Goal: Information Seeking & Learning: Learn about a topic

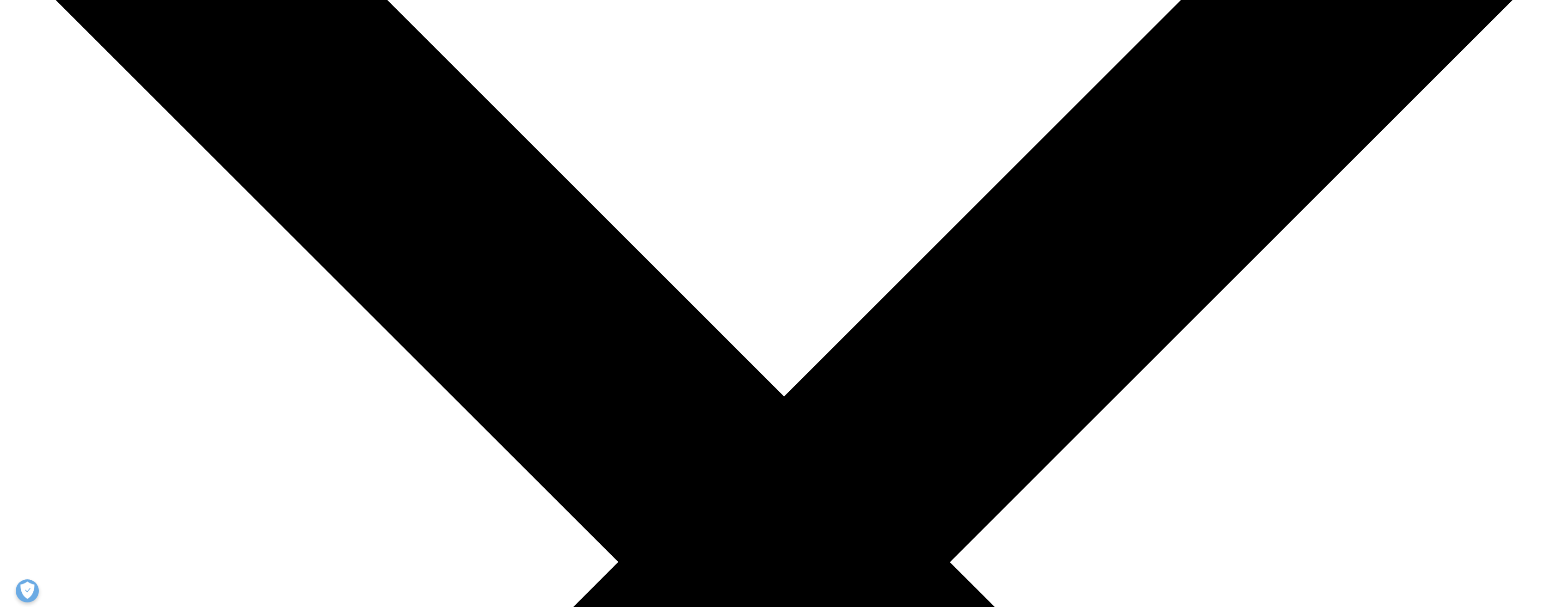
scroll to position [462, 0]
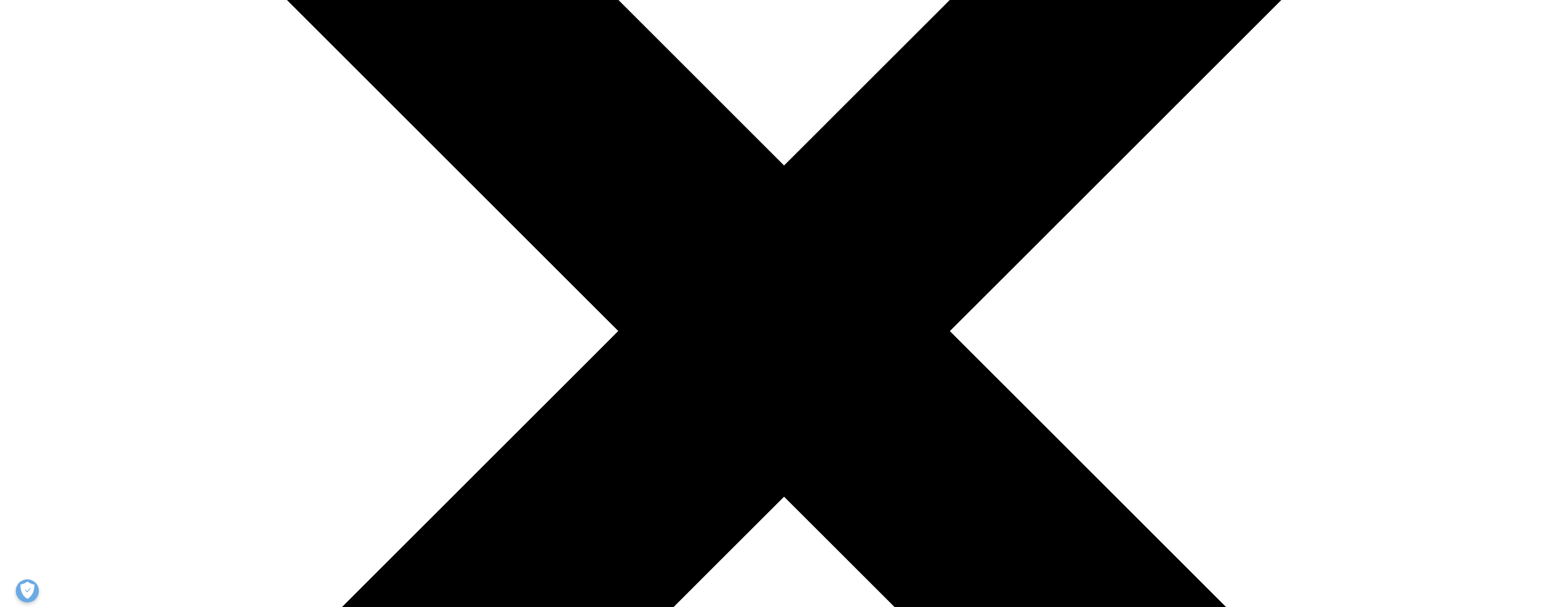
drag, startPoint x: 595, startPoint y: 445, endPoint x: 943, endPoint y: 461, distance: 348.4
drag, startPoint x: 943, startPoint y: 461, endPoint x: 1055, endPoint y: 470, distance: 112.4
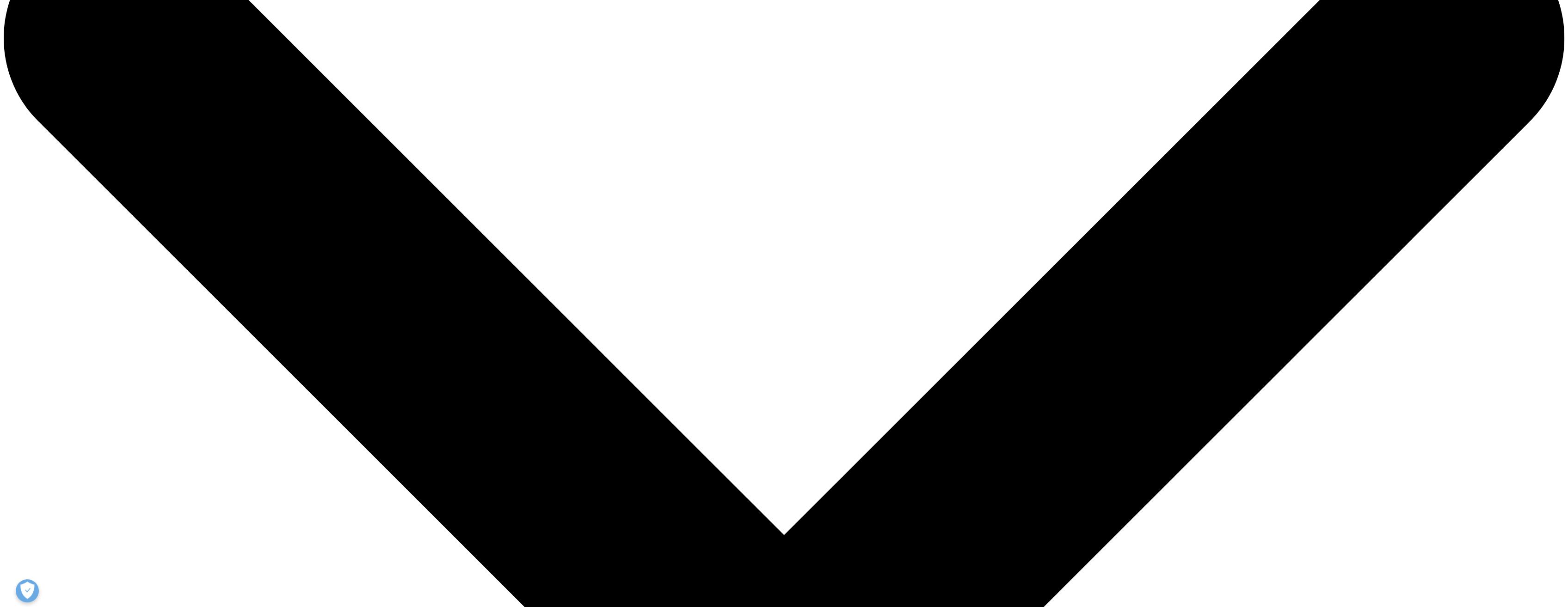
scroll to position [0, 0]
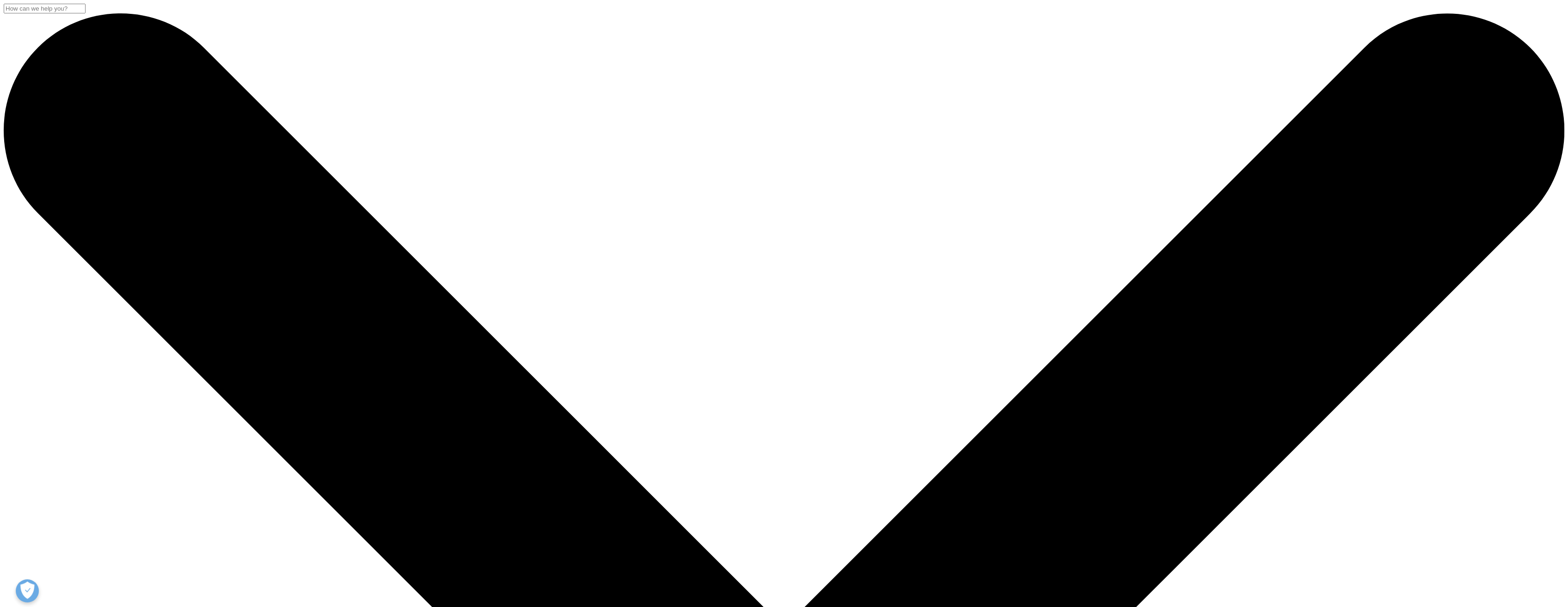
scroll to position [185, 0]
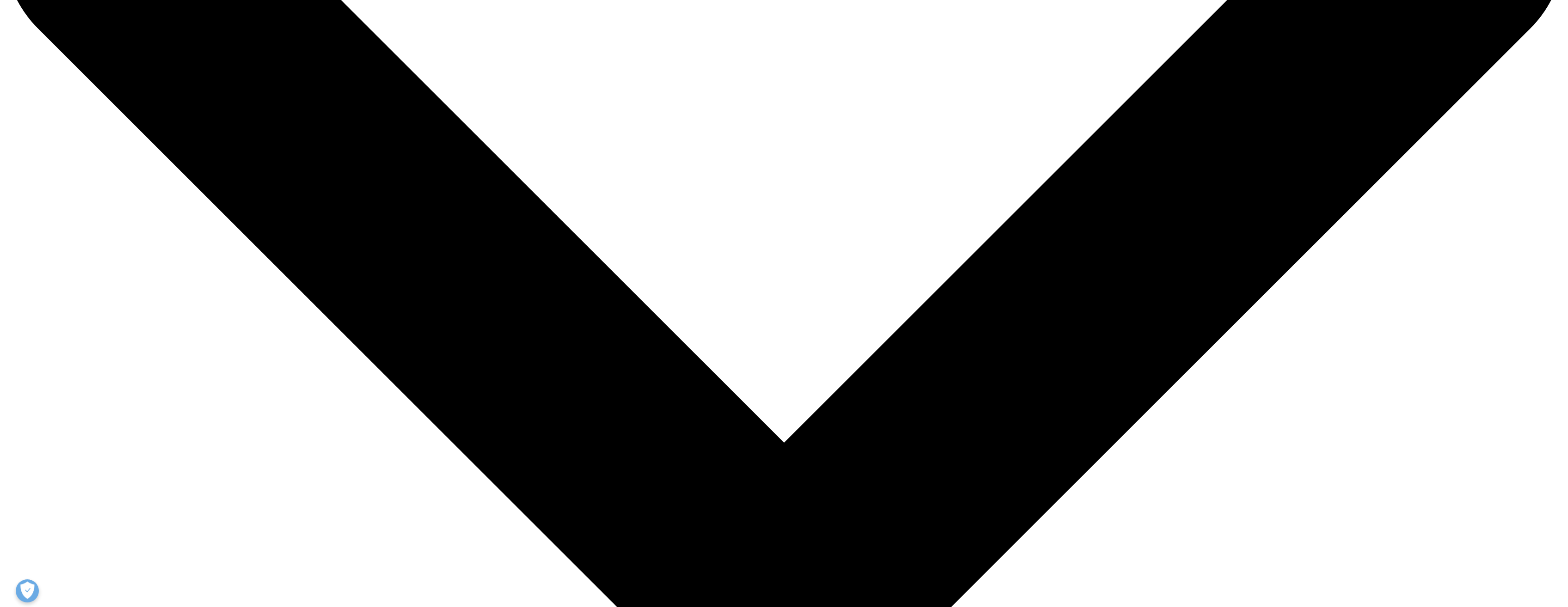
type input "biomarkers"
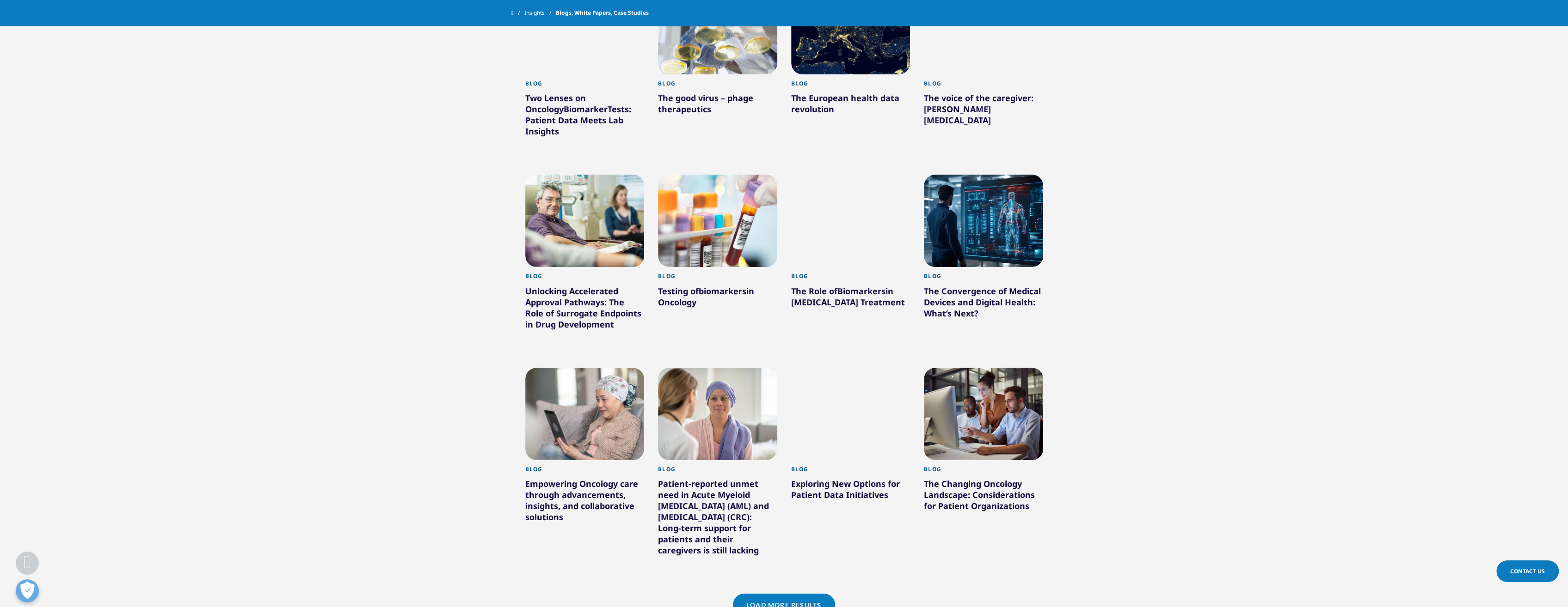
scroll to position [555, 0]
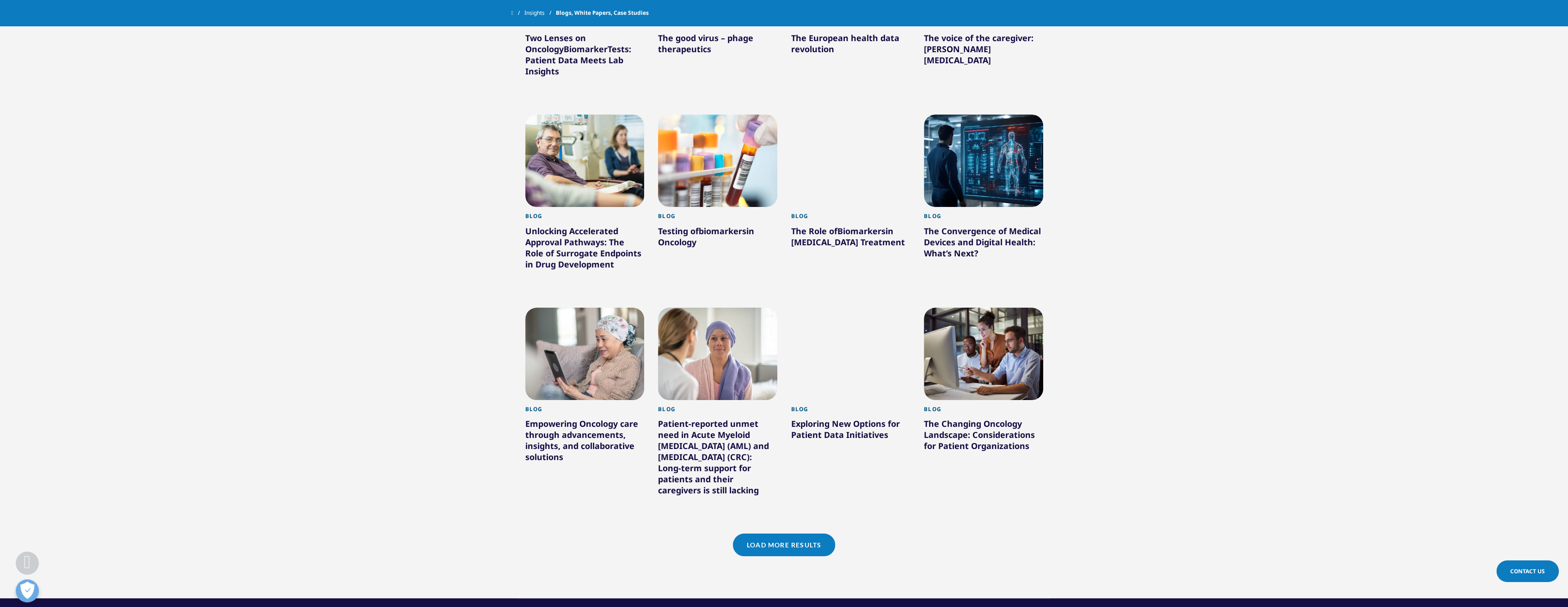
click at [801, 533] on link "Load More Results" at bounding box center [784, 544] width 102 height 23
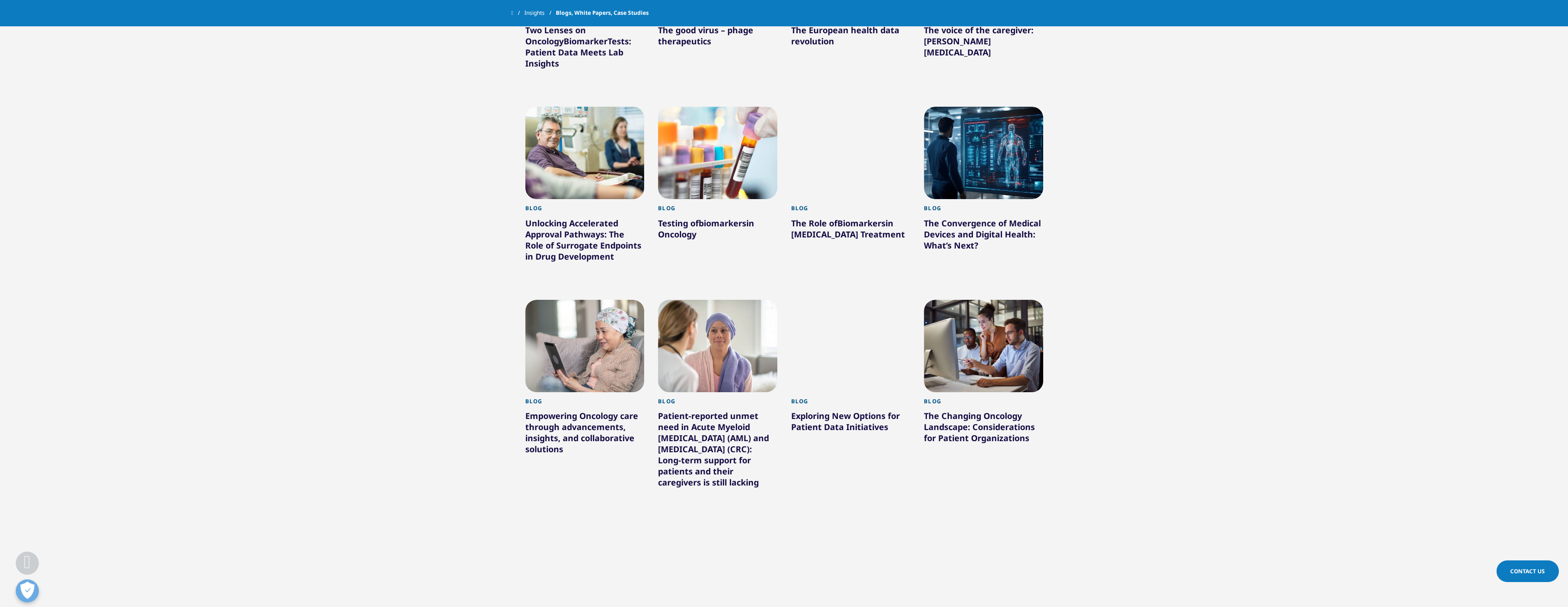
scroll to position [462, 0]
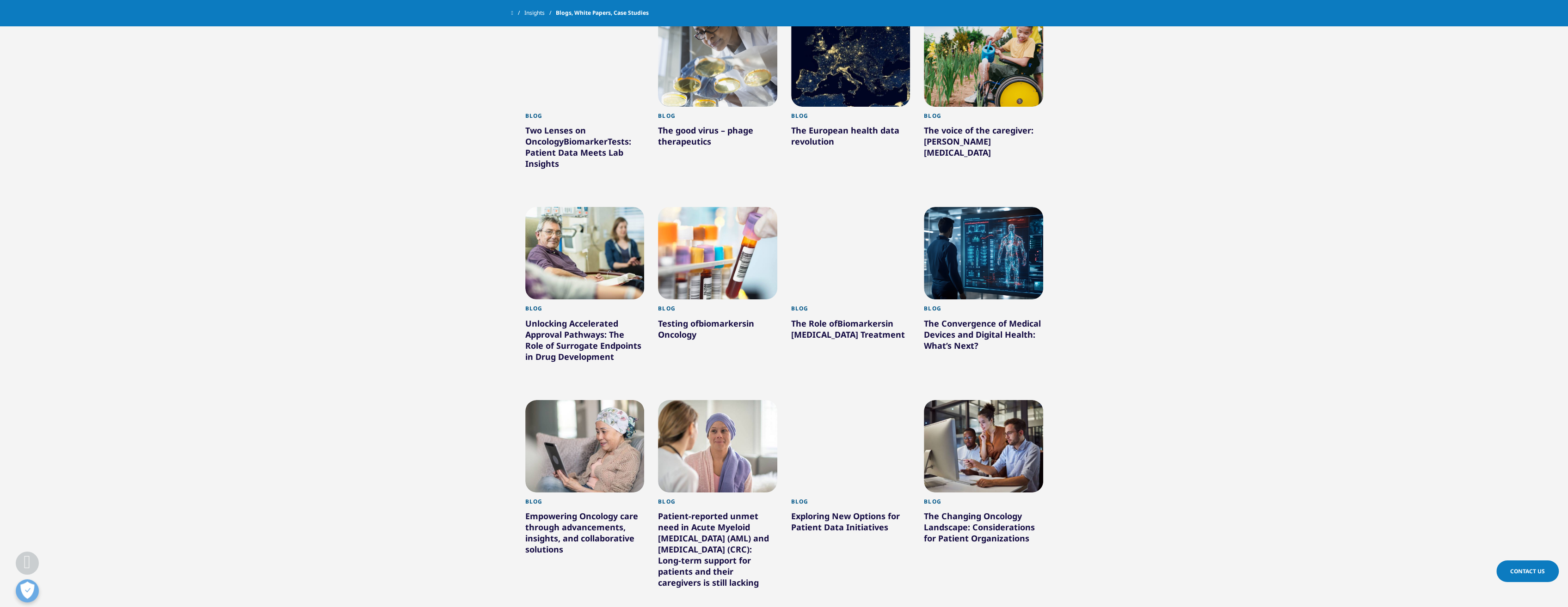
click at [703, 318] on span "biomarkers" at bounding box center [723, 324] width 47 height 11
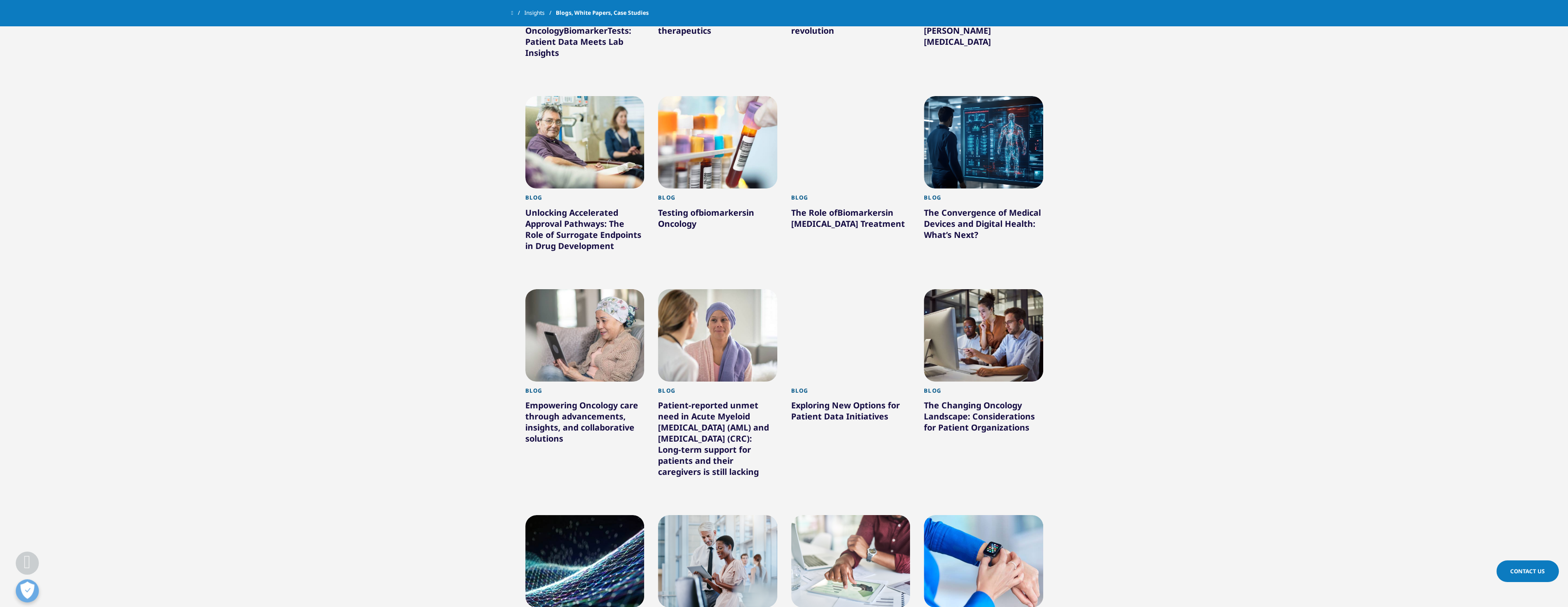
scroll to position [647, 0]
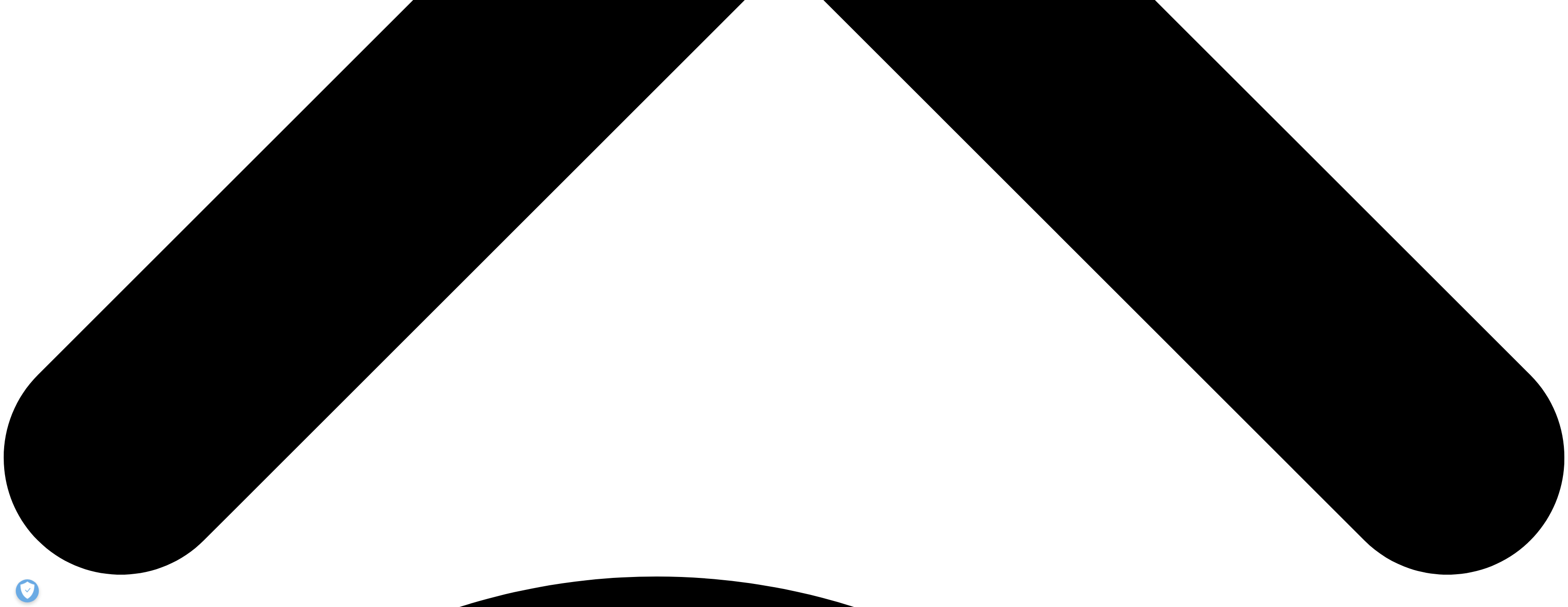
scroll to position [1109, 0]
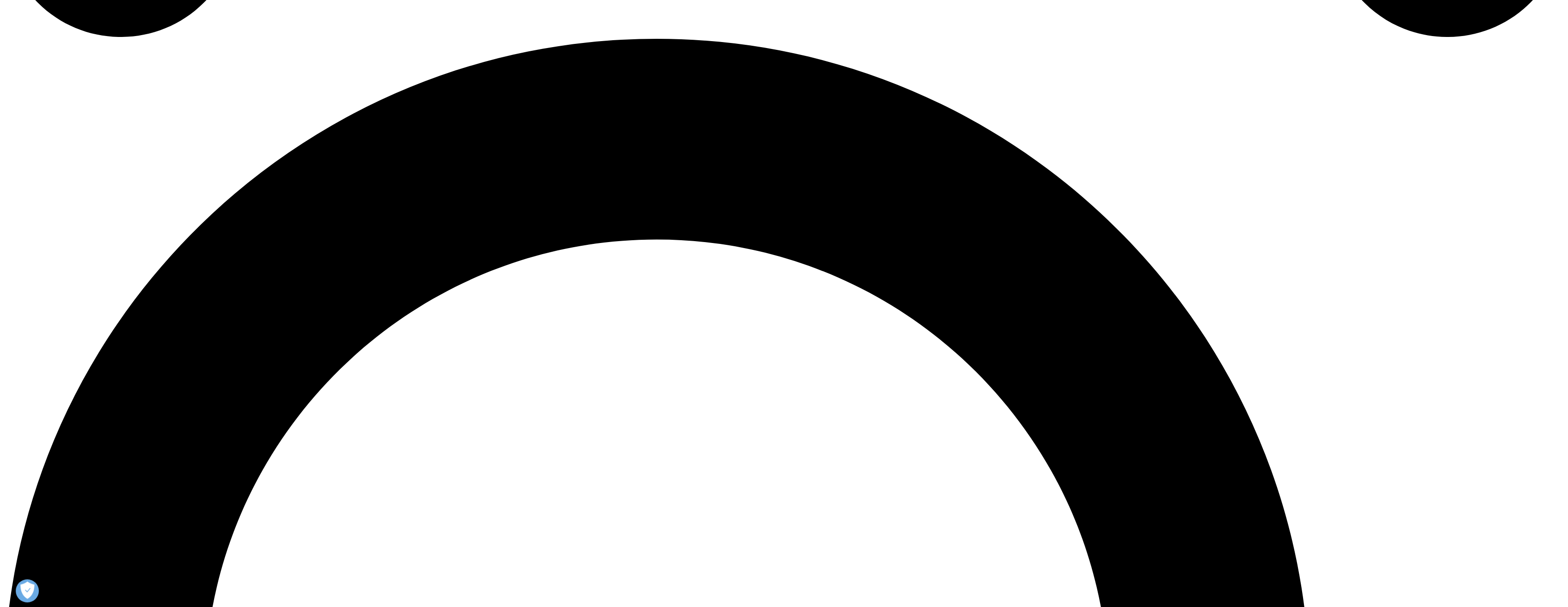
scroll to position [1617, 0]
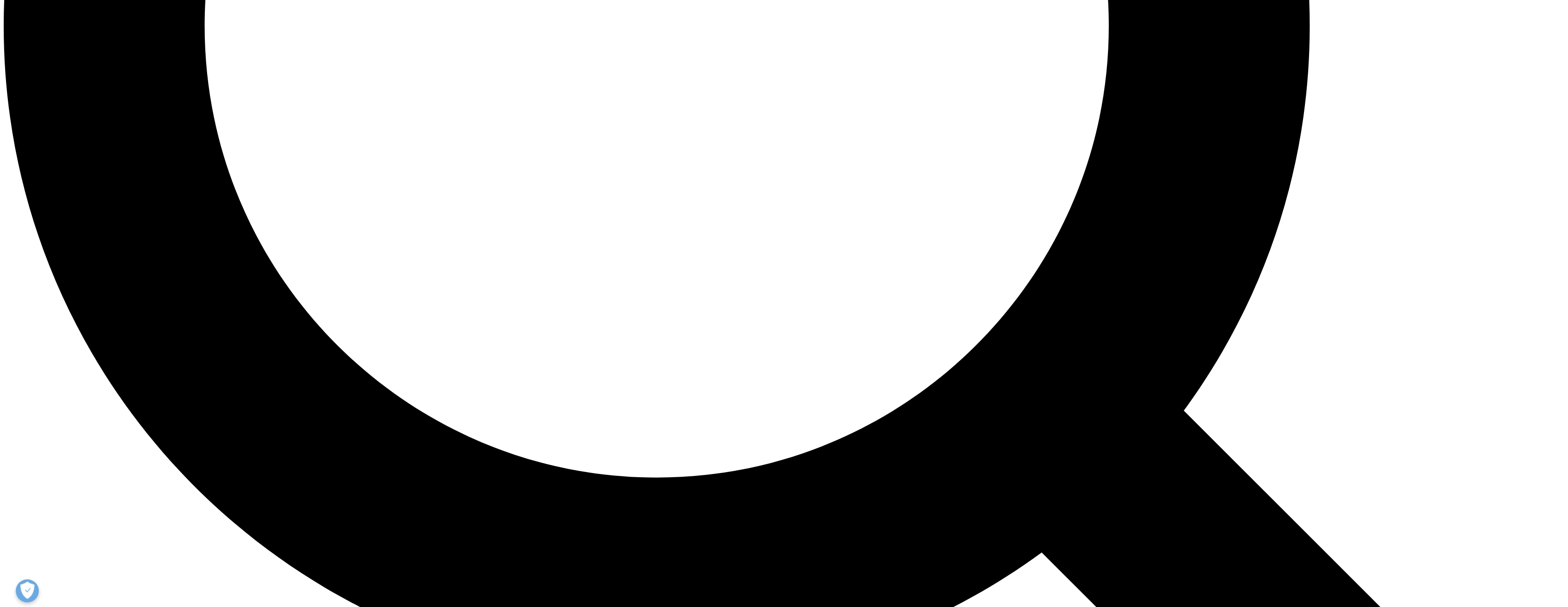
scroll to position [2310, 0]
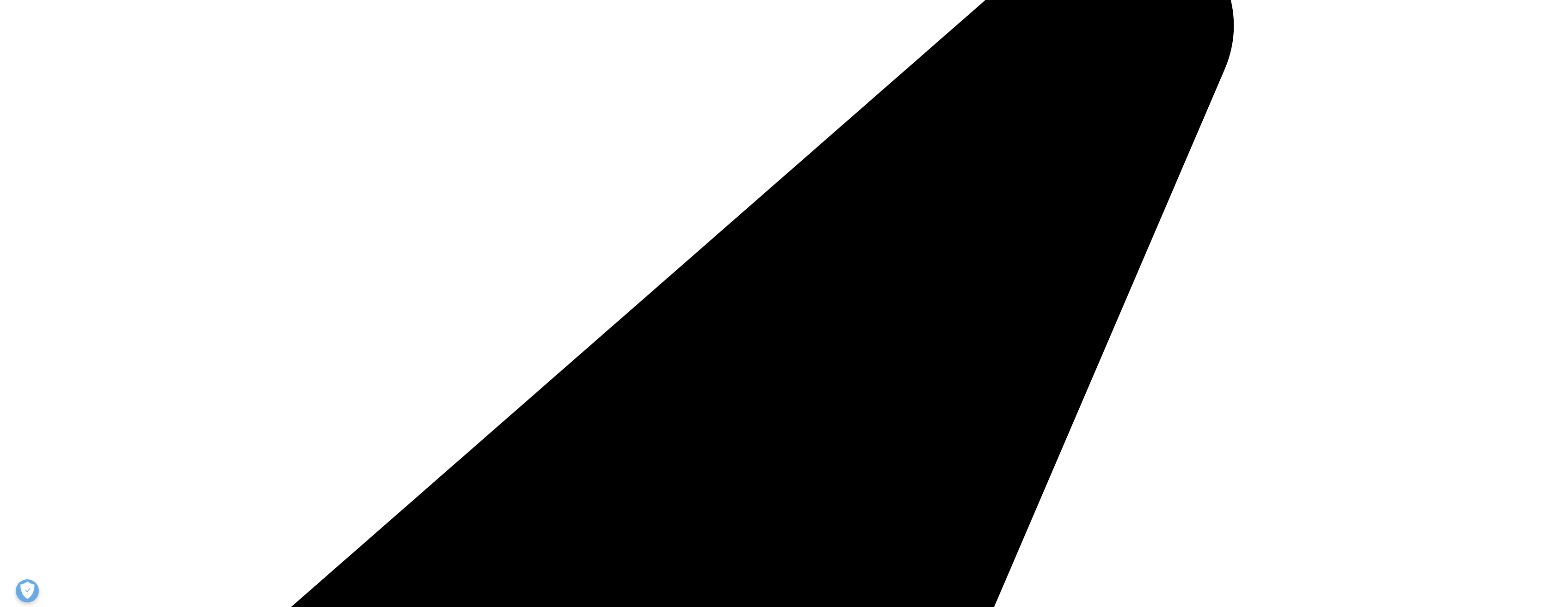
scroll to position [324, 0]
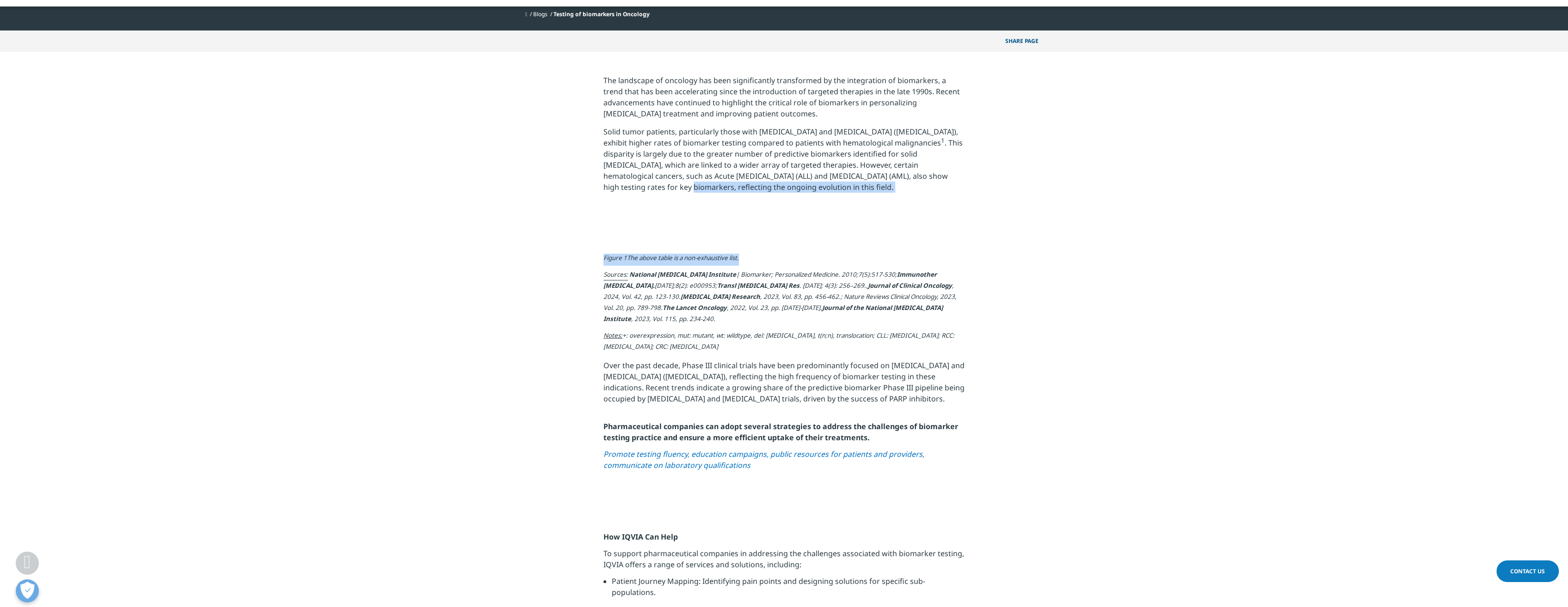
drag, startPoint x: 575, startPoint y: 219, endPoint x: 1015, endPoint y: 471, distance: 507.1
drag, startPoint x: 1015, startPoint y: 471, endPoint x: 994, endPoint y: 263, distance: 209.1
click at [994, 232] on div at bounding box center [784, 227] width 518 height 9
click at [1052, 232] on div at bounding box center [784, 227] width 545 height 9
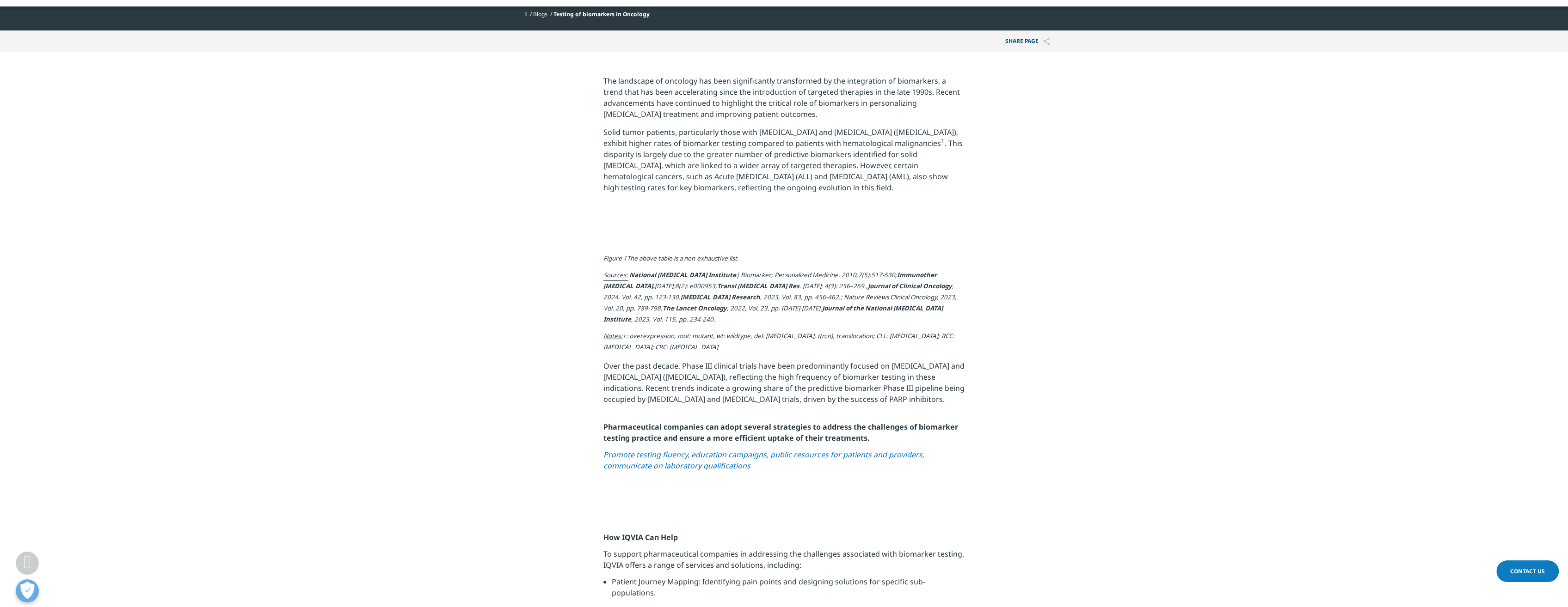
click at [597, 230] on img at bounding box center [597, 230] width 0 height 0
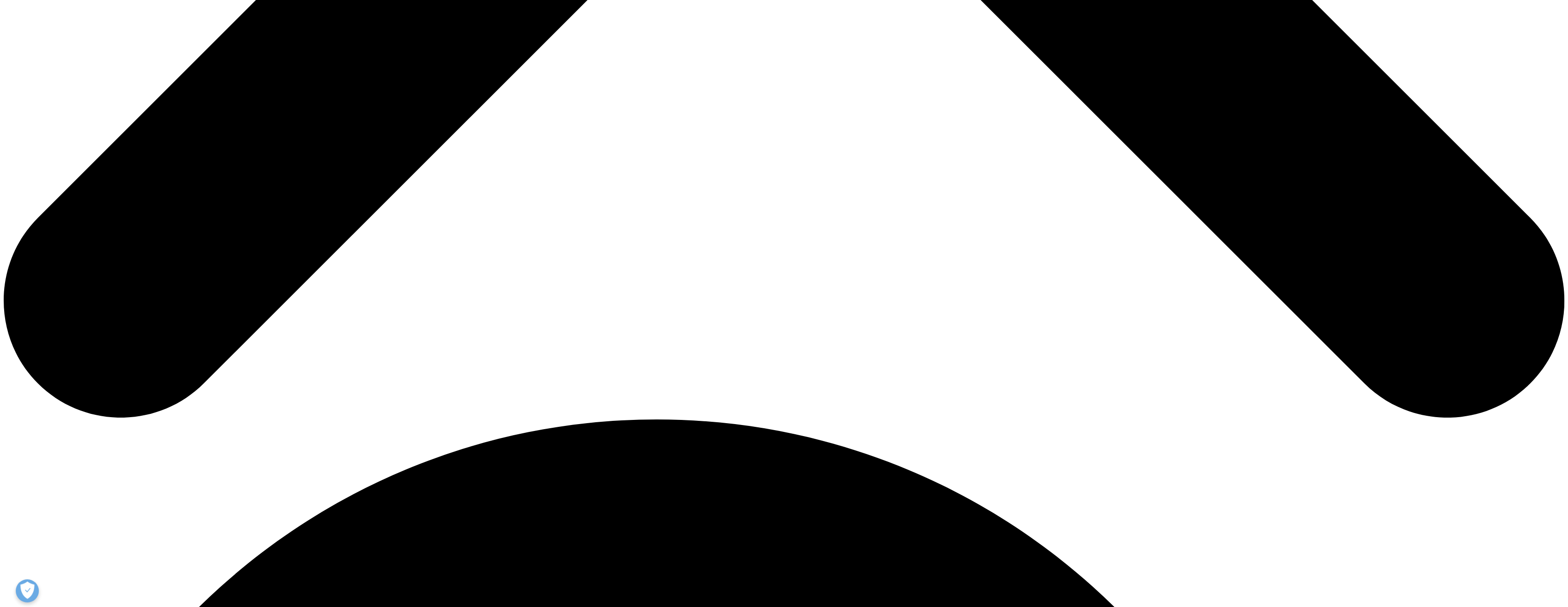
scroll to position [1294, 0]
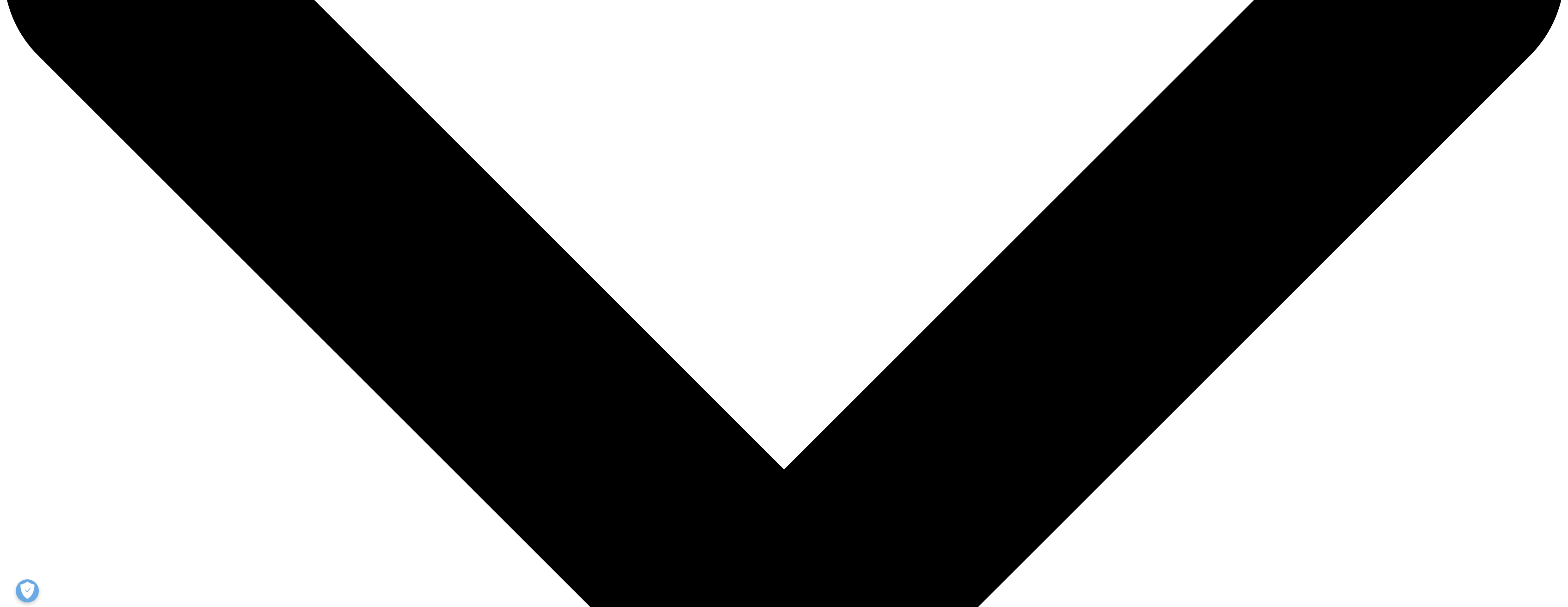
scroll to position [231, 0]
